Goal: Task Accomplishment & Management: Complete application form

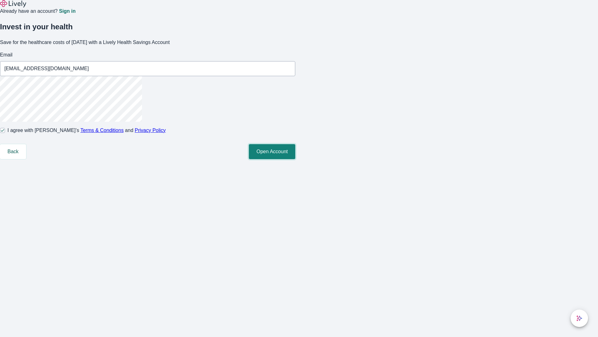
click at [295, 159] on button "Open Account" at bounding box center [272, 151] width 46 height 15
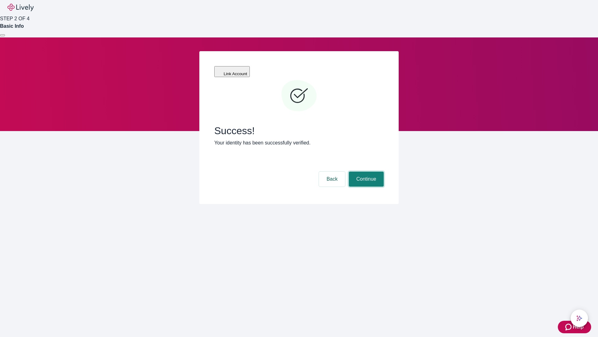
click at [366, 171] on button "Continue" at bounding box center [366, 178] width 35 height 15
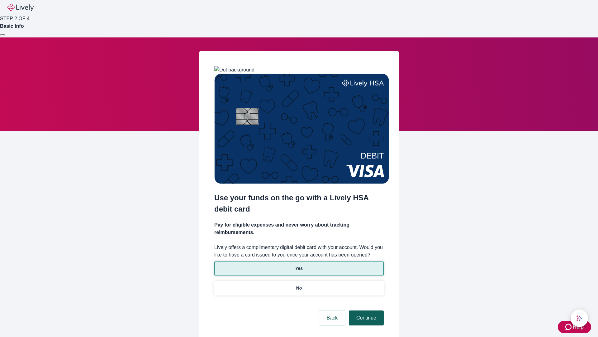
click at [299, 265] on p "Yes" at bounding box center [298, 268] width 7 height 7
click at [366, 310] on button "Continue" at bounding box center [366, 317] width 35 height 15
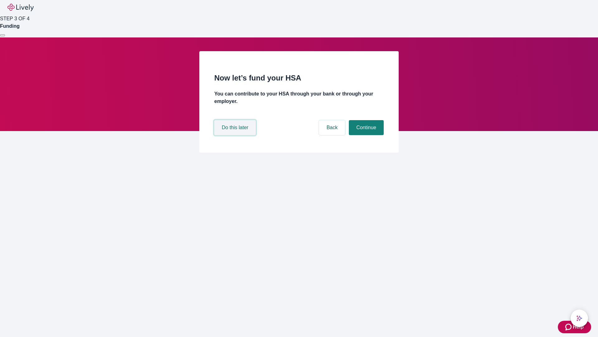
click at [236, 135] on button "Do this later" at bounding box center [234, 127] width 41 height 15
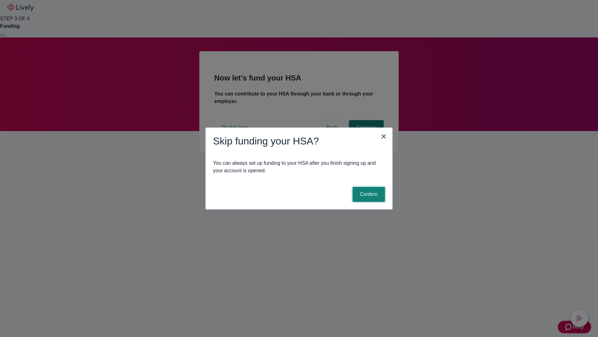
click at [368, 194] on button "Confirm" at bounding box center [369, 194] width 32 height 15
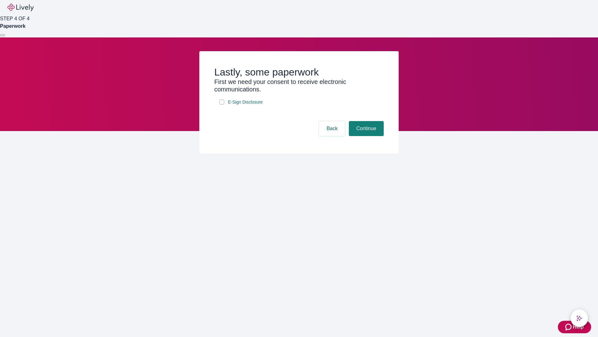
click at [222, 104] on input "E-Sign Disclosure" at bounding box center [221, 101] width 5 height 5
checkbox input "true"
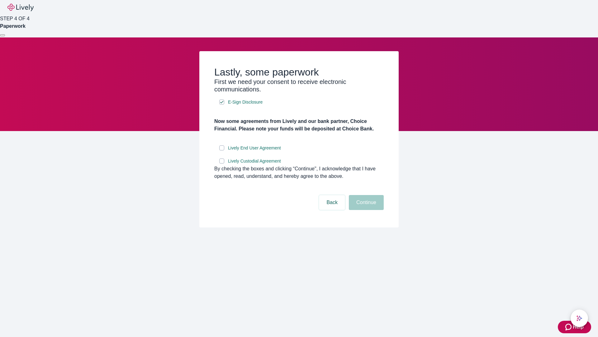
click at [222, 150] on input "Lively End User Agreement" at bounding box center [221, 147] width 5 height 5
checkbox input "true"
click at [222, 163] on input "Lively Custodial Agreement" at bounding box center [221, 160] width 5 height 5
checkbox input "true"
click at [366, 210] on button "Continue" at bounding box center [366, 202] width 35 height 15
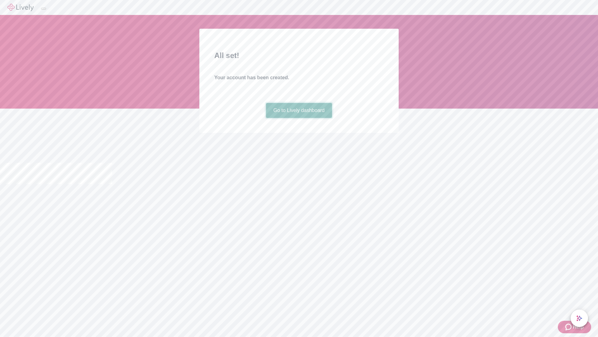
click at [299, 118] on link "Go to Lively dashboard" at bounding box center [299, 110] width 66 height 15
